Goal: Navigation & Orientation: Find specific page/section

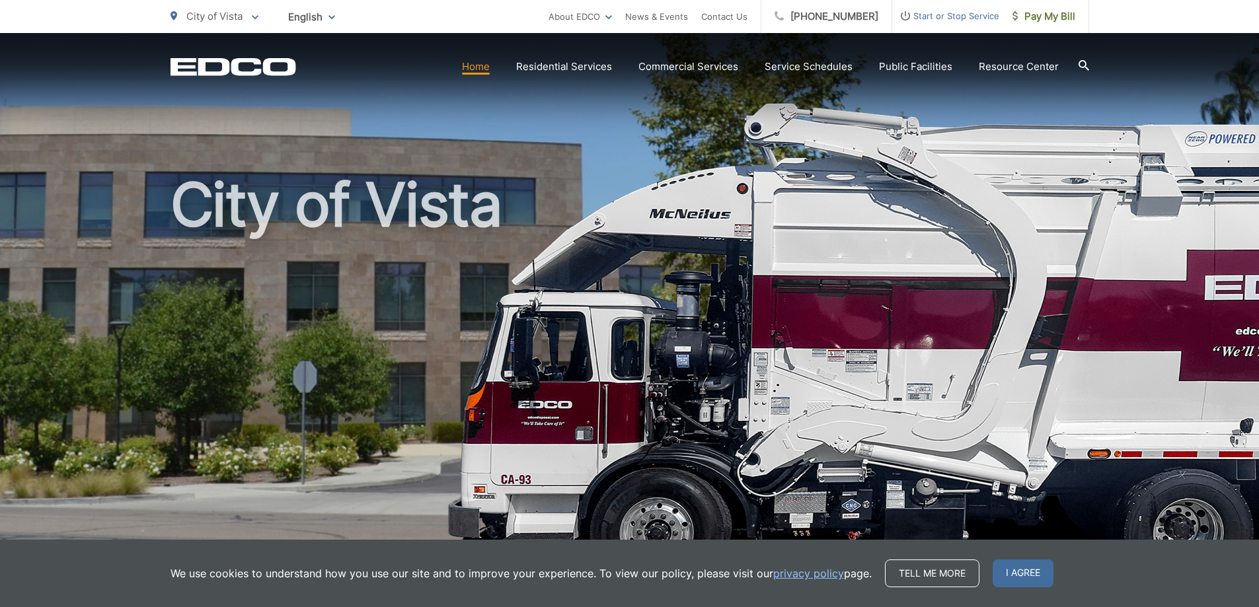
click at [0, 0] on link "Bulky Item Pickup" at bounding box center [0, 0] width 0 height 0
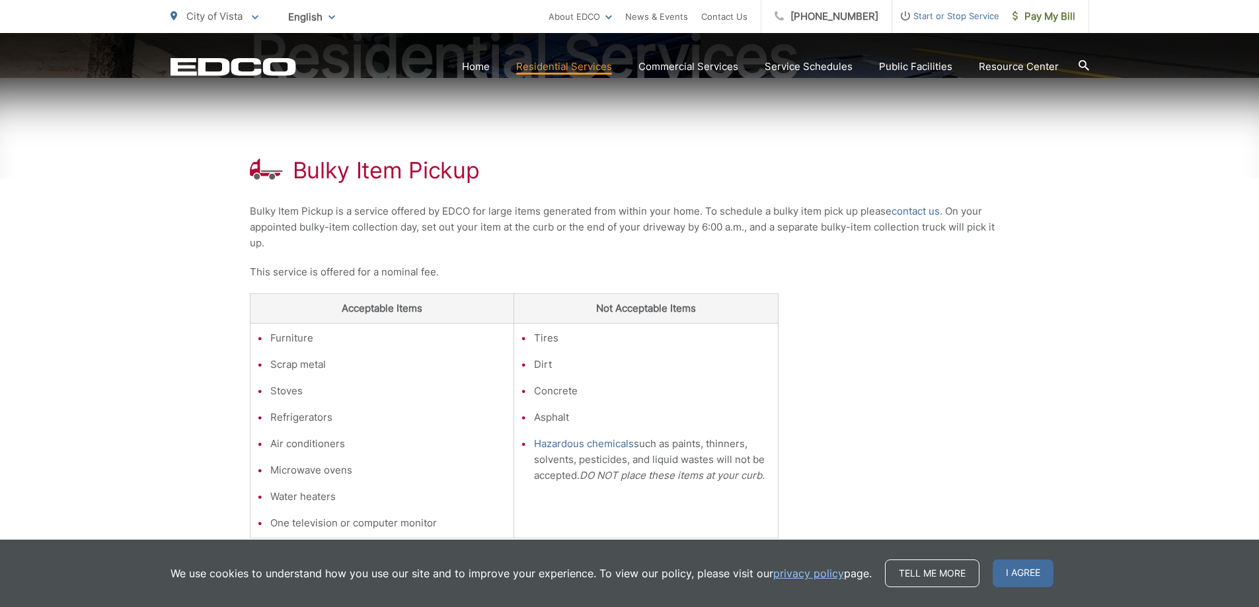
scroll to position [177, 0]
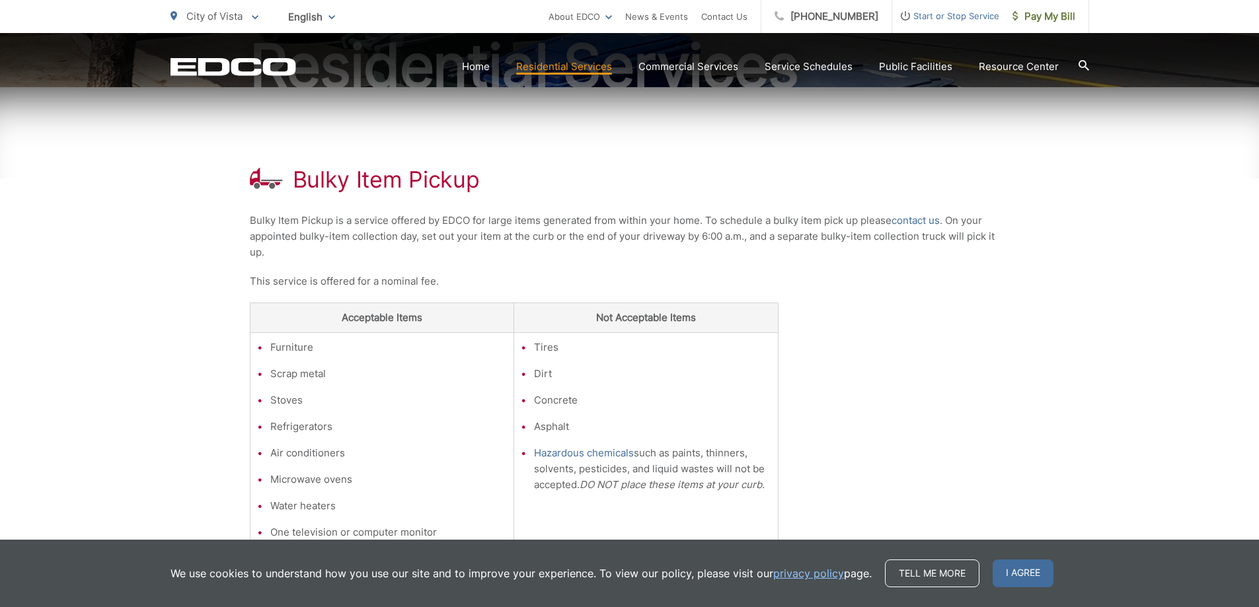
click at [0, 0] on link "Trash" at bounding box center [0, 0] width 0 height 0
